Goal: Transaction & Acquisition: Download file/media

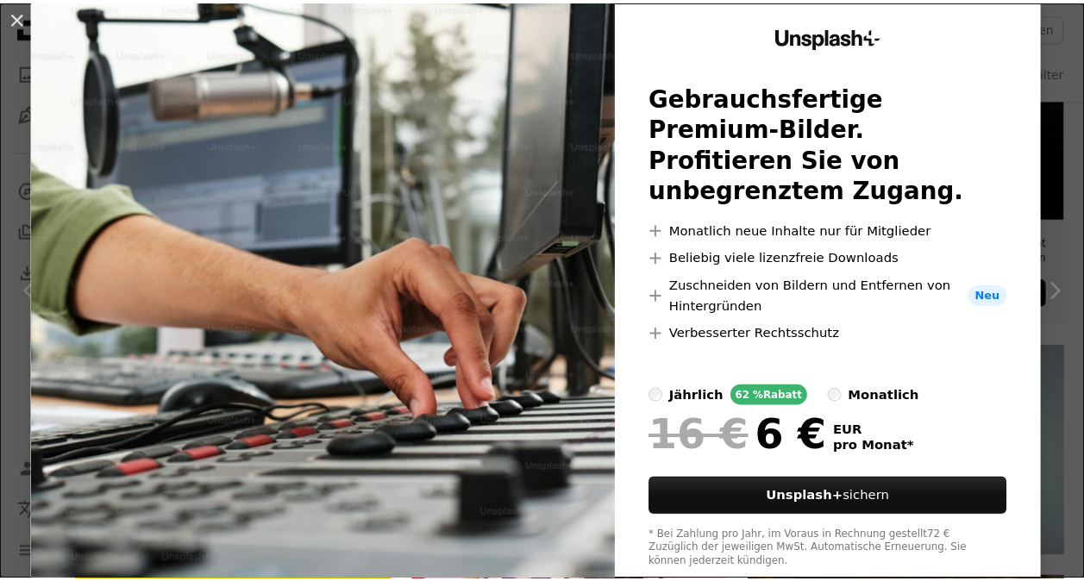
scroll to position [121, 0]
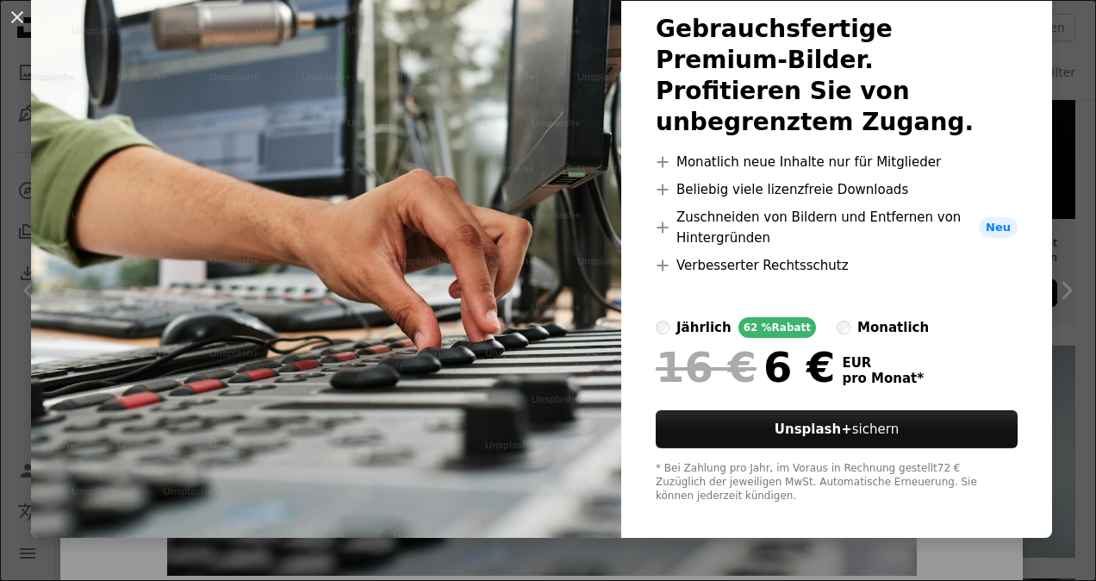
click at [1056, 96] on div "An X shape Unsplash+ Gebrauchsfertige Premium-Bilder. Profitieren Sie von unbeg…" at bounding box center [548, 290] width 1096 height 581
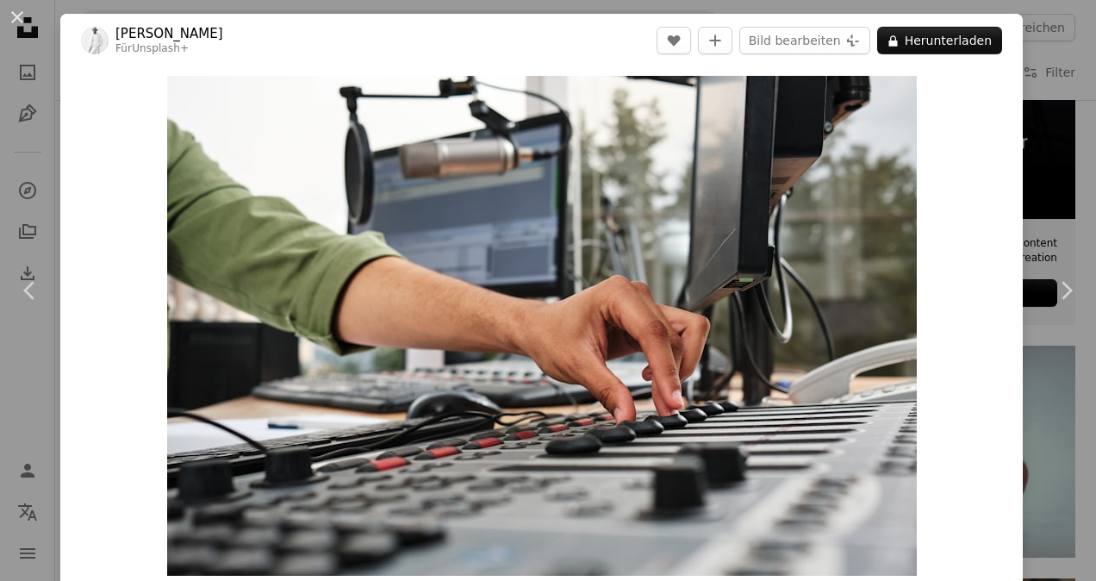
click at [1017, 68] on div "An X shape Chevron left Chevron right [PERSON_NAME] Für Unsplash+ A heart A plu…" at bounding box center [548, 290] width 1096 height 581
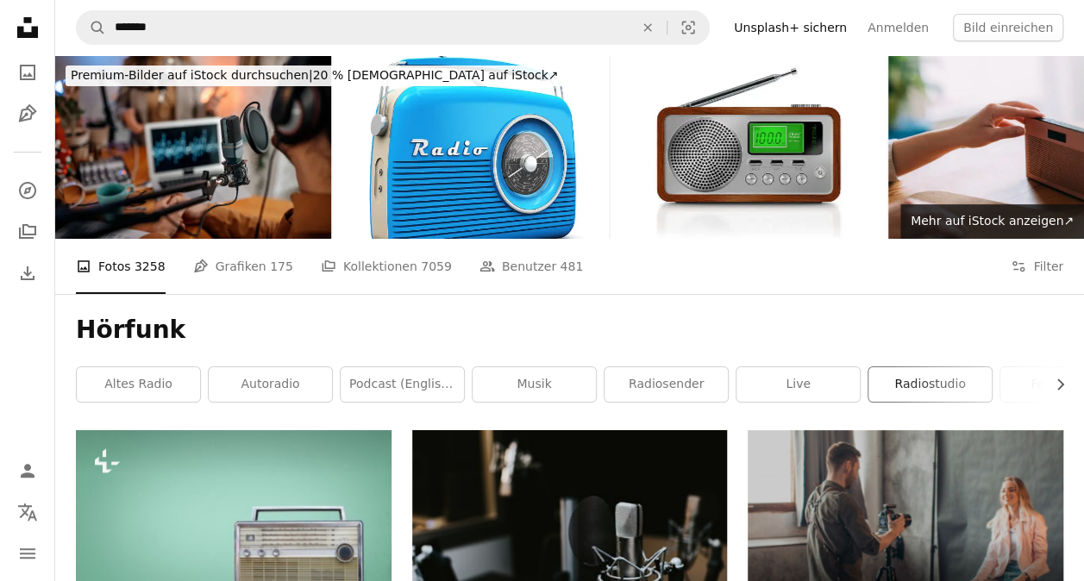
click at [915, 384] on link "Radiostudio" at bounding box center [929, 384] width 123 height 34
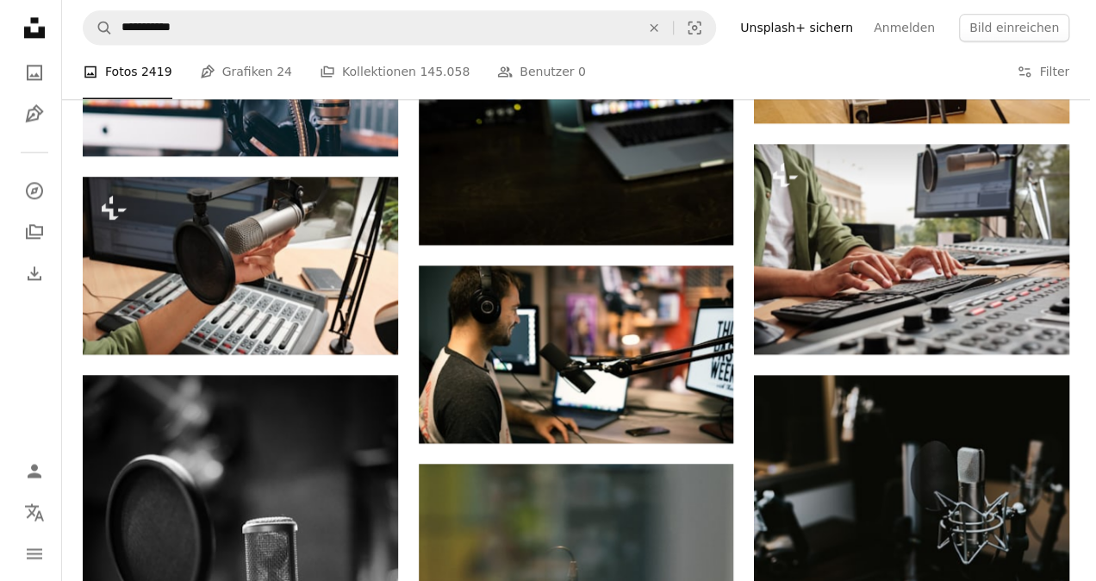
scroll to position [1191, 0]
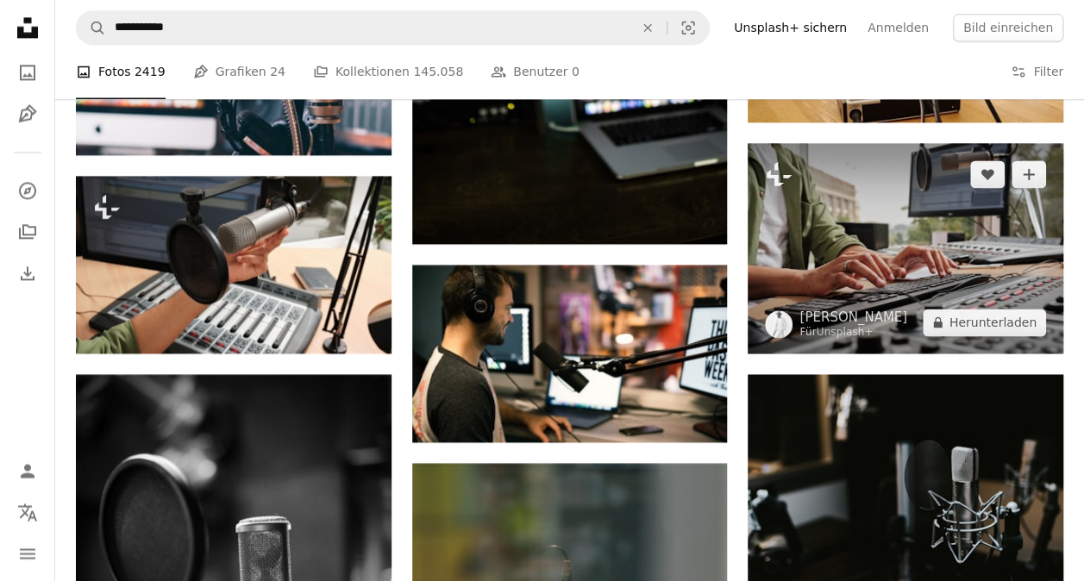
click at [837, 286] on img at bounding box center [904, 248] width 315 height 210
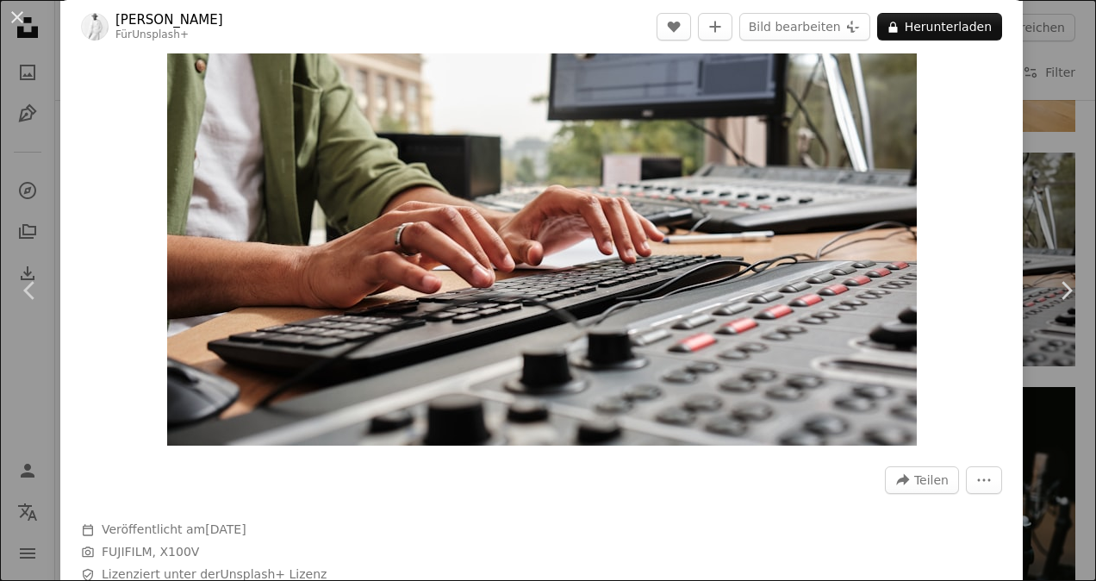
scroll to position [131, 0]
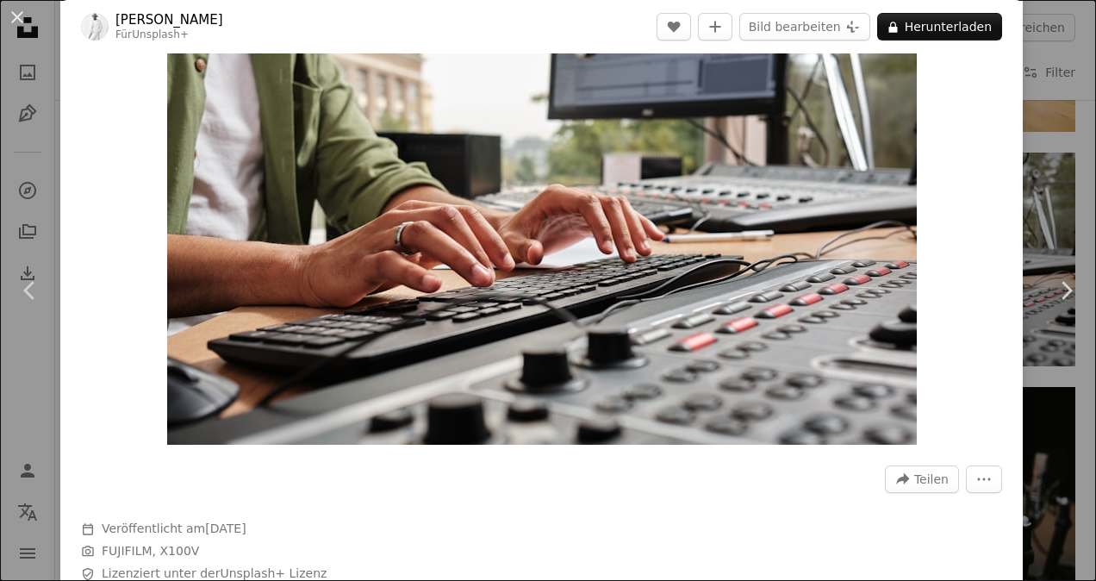
drag, startPoint x: 758, startPoint y: 322, endPoint x: 752, endPoint y: 522, distance: 200.1
click at [752, 522] on div "A forward-right arrow Teilen More Actions Calendar outlined Veröffentlicht am […" at bounding box center [541, 559] width 963 height 212
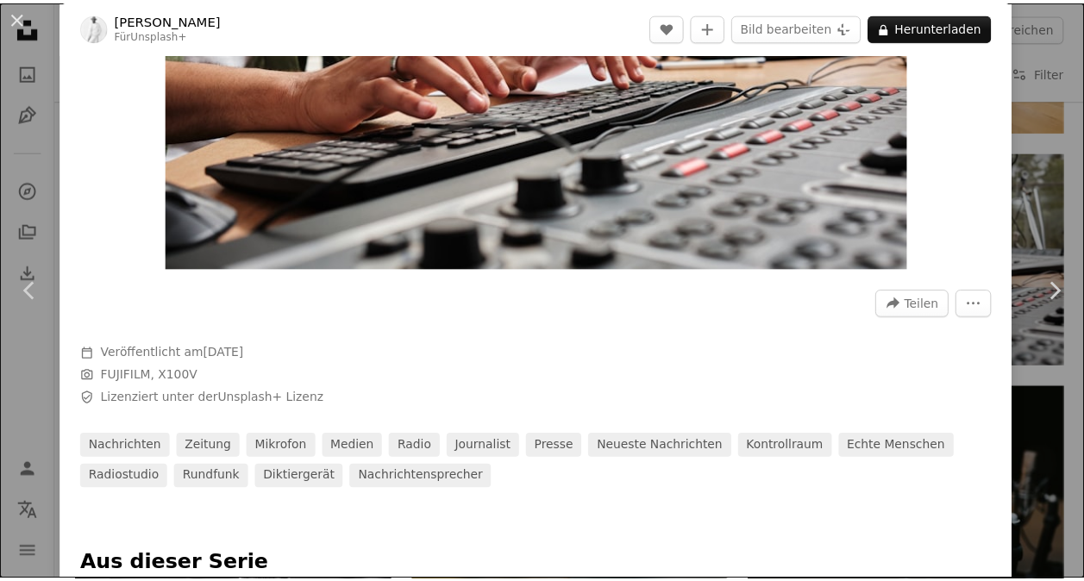
scroll to position [335, 0]
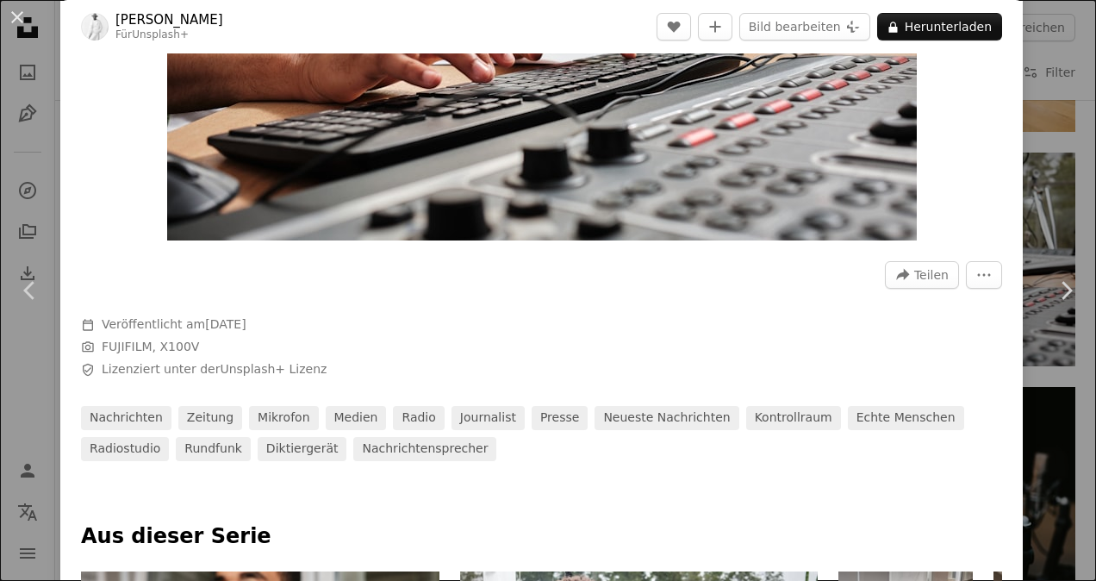
click at [1022, 181] on div "An X shape Chevron left Chevron right [PERSON_NAME] Für Unsplash+ A heart A plu…" at bounding box center [548, 290] width 1096 height 581
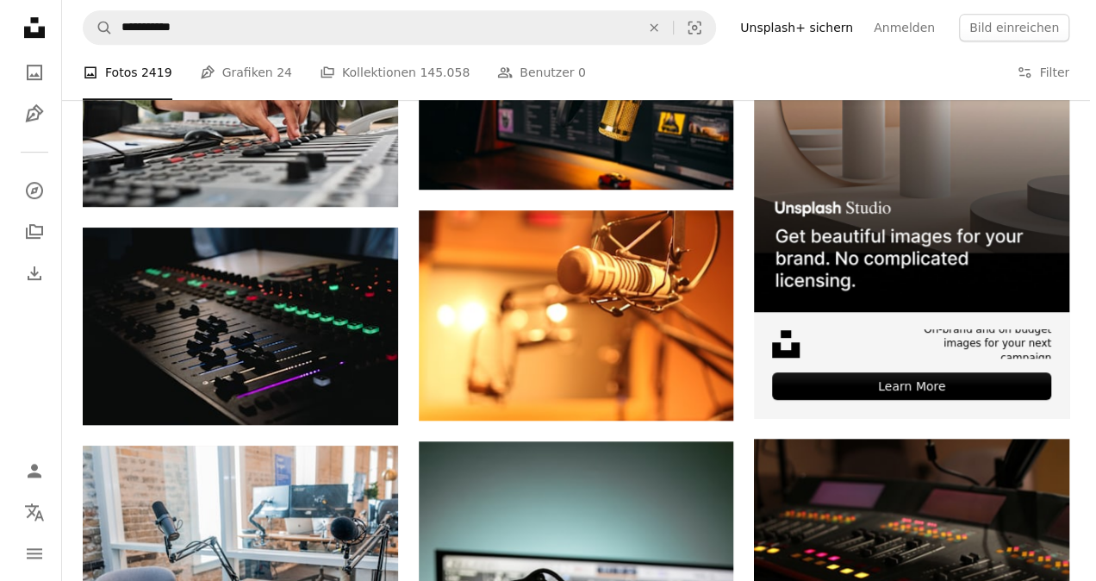
scroll to position [433, 0]
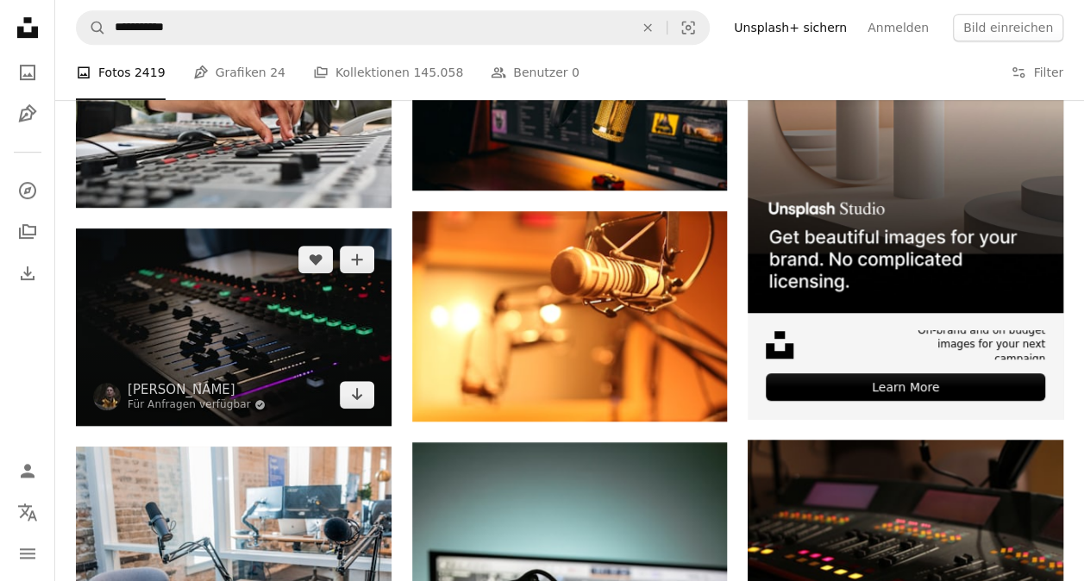
click at [302, 302] on img at bounding box center [233, 326] width 315 height 197
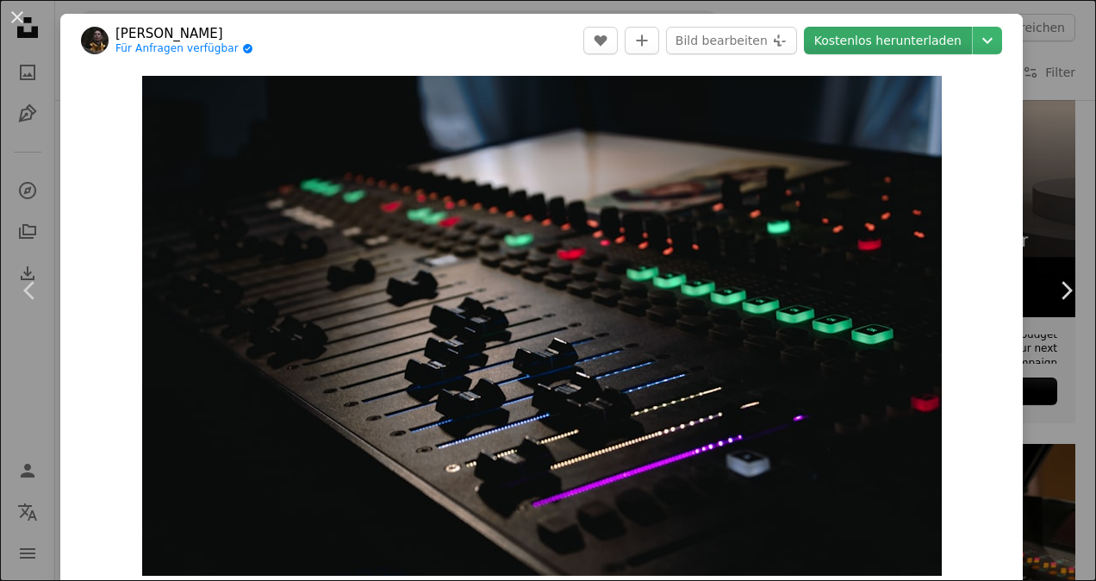
click at [930, 43] on link "Kostenlos herunterladen" at bounding box center [888, 41] width 168 height 28
